Goal: Register for event/course

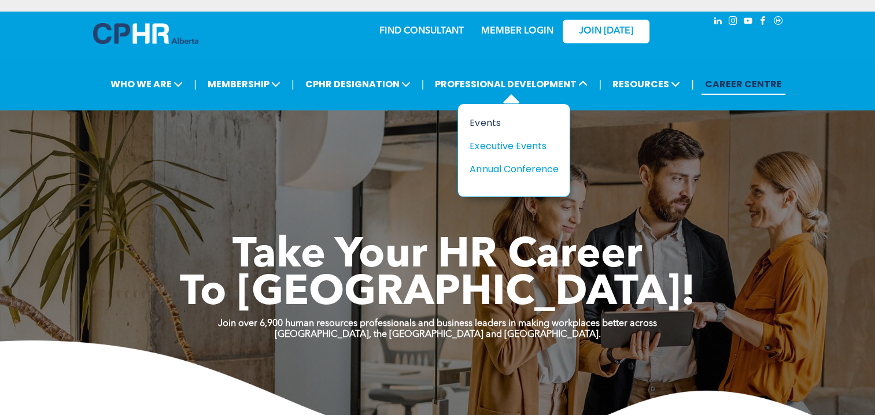
click at [481, 120] on div "Events" at bounding box center [510, 123] width 80 height 14
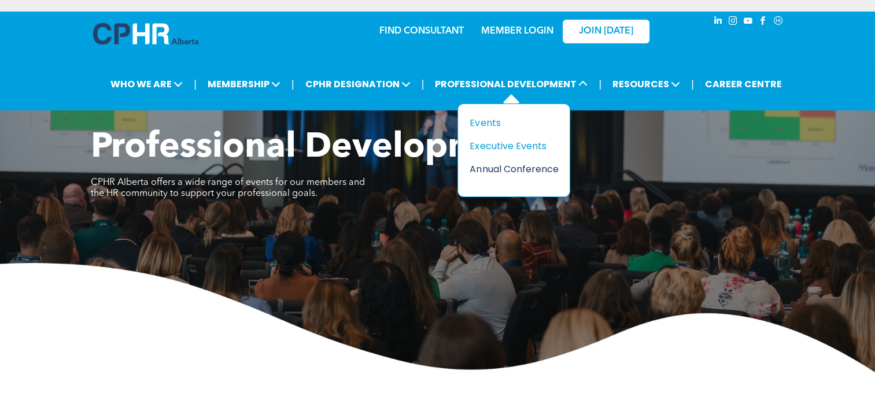
click at [502, 167] on div "Annual Conference" at bounding box center [510, 169] width 80 height 14
